Goal: Task Accomplishment & Management: Use online tool/utility

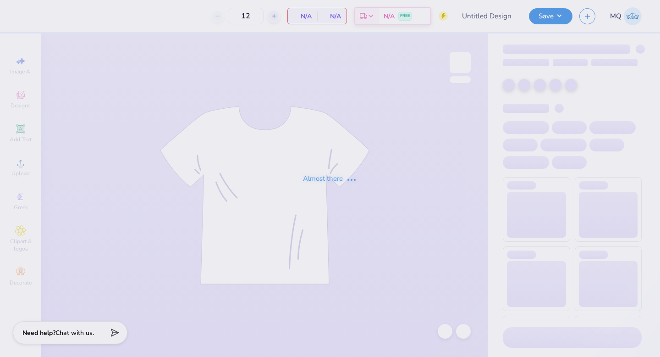
type input "Phi Sigma Pi Fall Rush"
type input "100"
type input "Phi Sigma Pi Fall Rush"
type input "50"
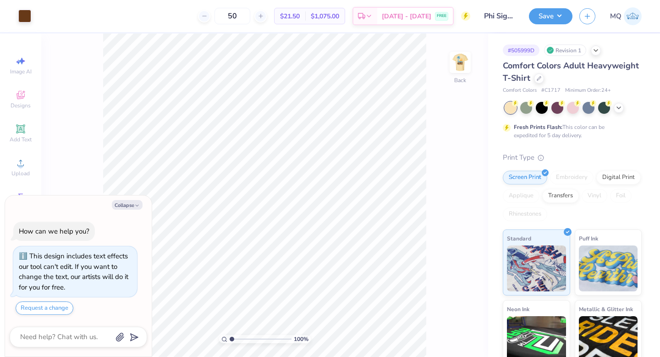
click at [620, 113] on div at bounding box center [573, 108] width 137 height 12
click at [621, 108] on icon at bounding box center [618, 106] width 7 height 7
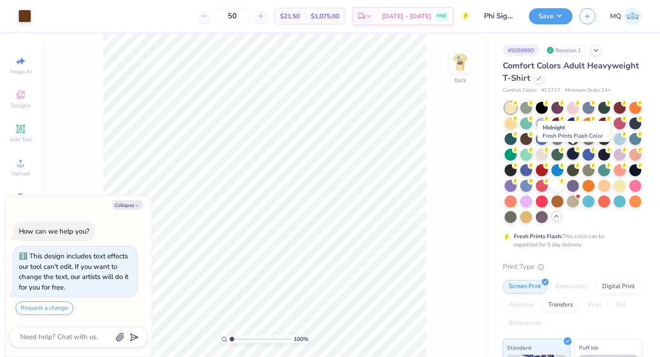
click at [574, 153] on div at bounding box center [573, 154] width 12 height 12
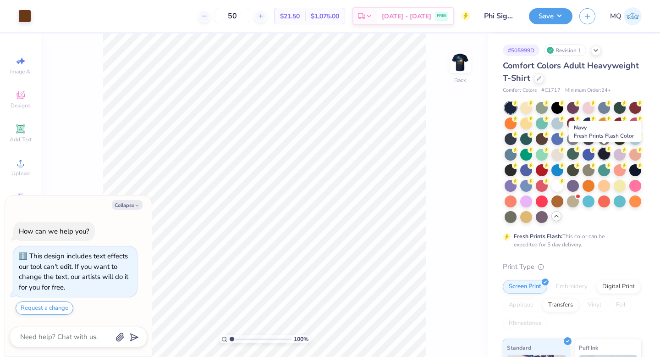
click at [605, 155] on div at bounding box center [604, 154] width 12 height 12
click at [138, 205] on icon "button" at bounding box center [137, 206] width 6 height 6
type textarea "x"
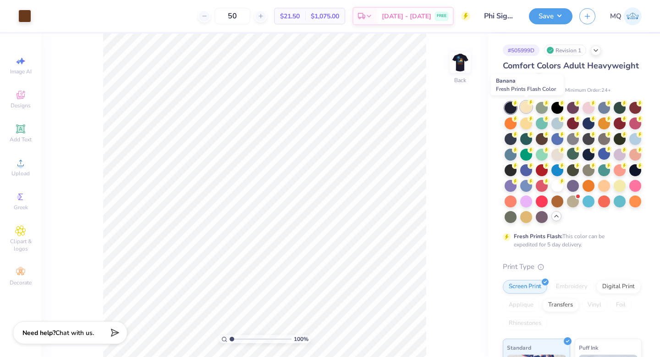
click at [528, 111] on div at bounding box center [526, 107] width 12 height 12
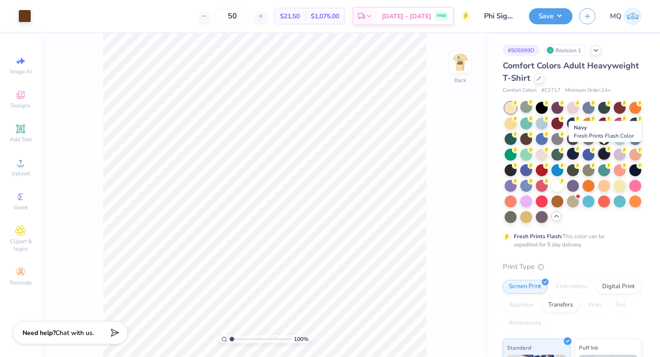
click at [605, 156] on div at bounding box center [604, 154] width 12 height 12
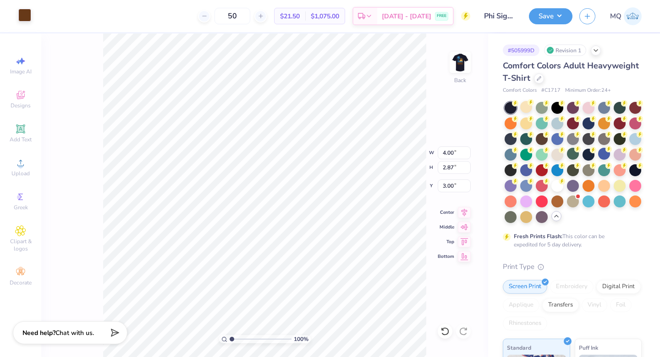
click at [25, 14] on div at bounding box center [24, 15] width 13 height 13
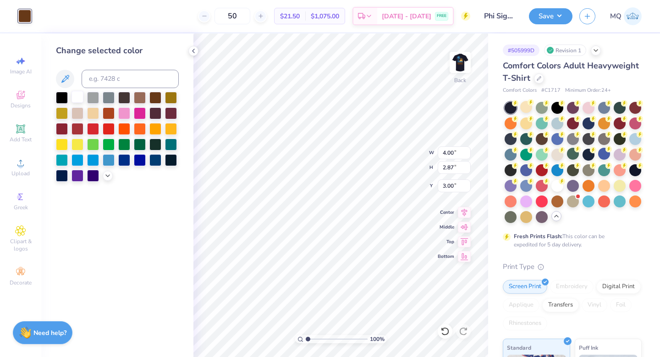
click at [79, 100] on div at bounding box center [78, 97] width 12 height 12
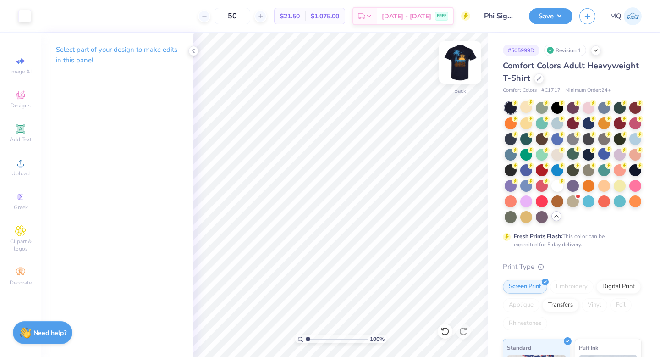
click at [461, 65] on img at bounding box center [460, 62] width 37 height 37
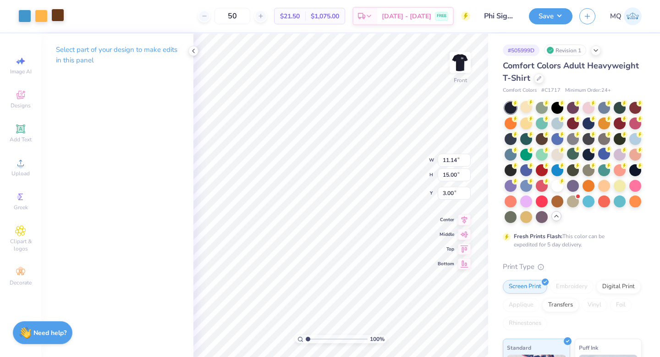
click at [59, 16] on div at bounding box center [57, 15] width 13 height 13
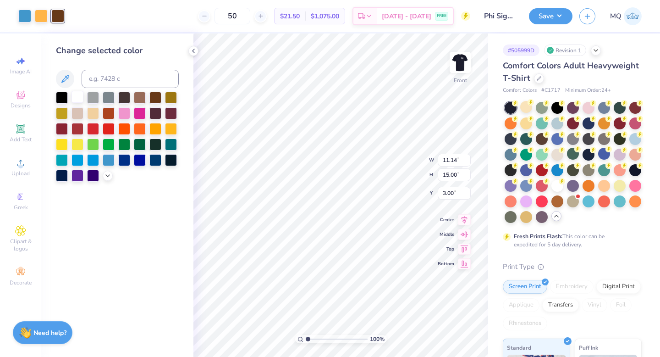
click at [78, 96] on div at bounding box center [78, 97] width 12 height 12
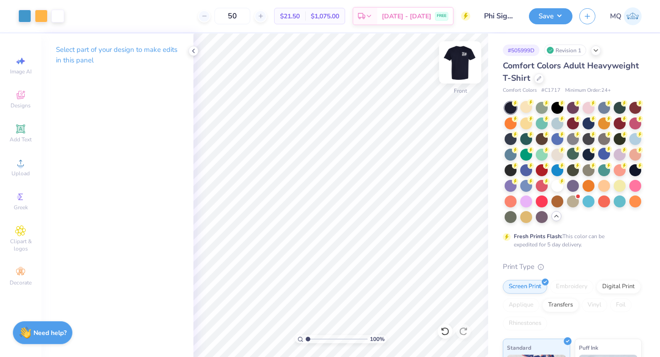
click at [460, 55] on img at bounding box center [460, 62] width 37 height 37
click at [460, 57] on img at bounding box center [460, 62] width 37 height 37
click at [460, 58] on img at bounding box center [460, 62] width 37 height 37
click at [461, 74] on img at bounding box center [460, 62] width 37 height 37
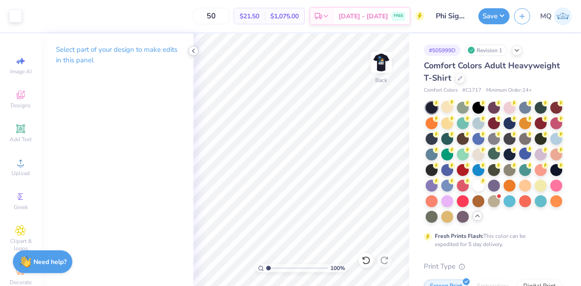
click at [194, 51] on icon at bounding box center [193, 50] width 7 height 7
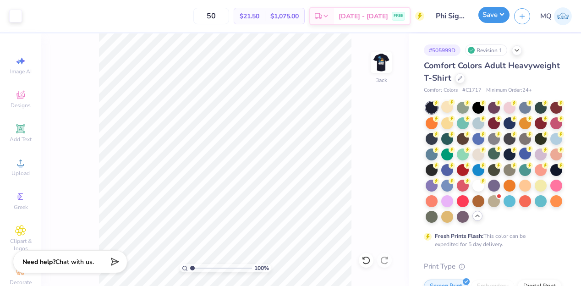
click at [487, 12] on button "Save" at bounding box center [494, 15] width 31 height 16
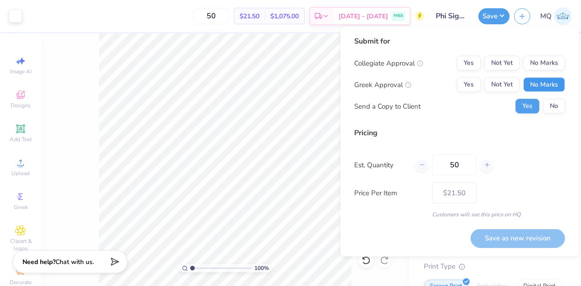
click at [549, 83] on button "No Marks" at bounding box center [545, 84] width 42 height 15
click at [551, 60] on button "No Marks" at bounding box center [545, 63] width 42 height 15
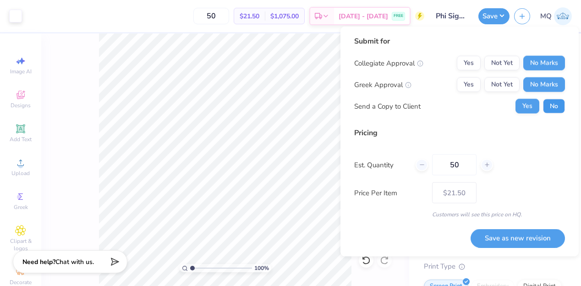
click at [552, 104] on button "No" at bounding box center [554, 106] width 22 height 15
click at [506, 84] on button "Not Yet" at bounding box center [502, 84] width 35 height 15
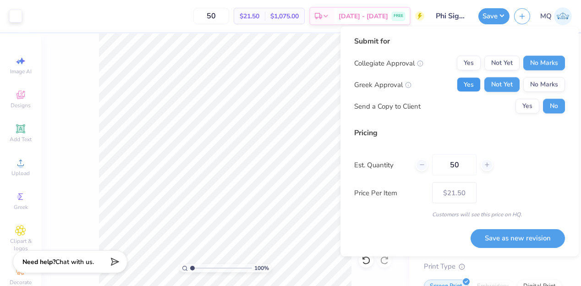
click at [476, 84] on button "Yes" at bounding box center [469, 84] width 24 height 15
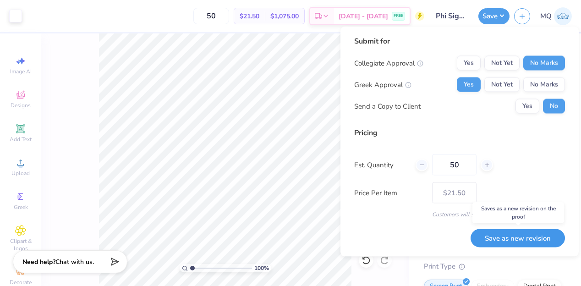
click at [521, 238] on button "Save as new revision" at bounding box center [518, 238] width 94 height 19
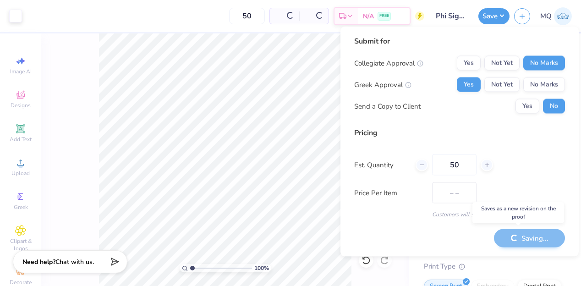
type input "$21.50"
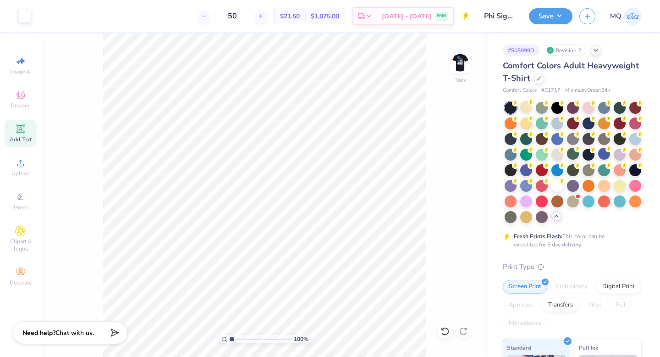
click at [19, 134] on icon at bounding box center [20, 128] width 11 height 11
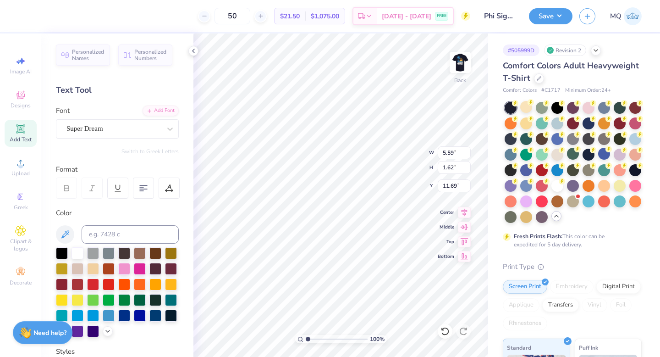
type textarea "Fall 2025"
type input "4.01"
type input "0.67"
type input "6.29"
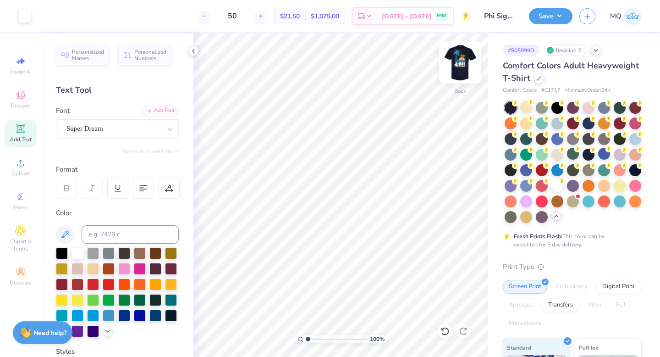
click at [455, 70] on img at bounding box center [460, 62] width 37 height 37
click at [20, 127] on icon at bounding box center [20, 128] width 9 height 9
click at [10, 132] on div "Add Text" at bounding box center [21, 133] width 32 height 27
click at [42, 133] on div "Personalized Names Personalized Numbers Text Tool Add Font Font Super Dream Swi…" at bounding box center [117, 194] width 152 height 323
type input "18.99"
